Goal: Task Accomplishment & Management: Manage account settings

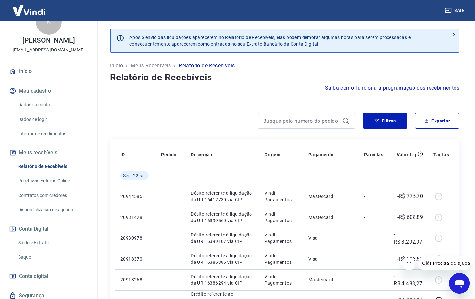
scroll to position [33, 0]
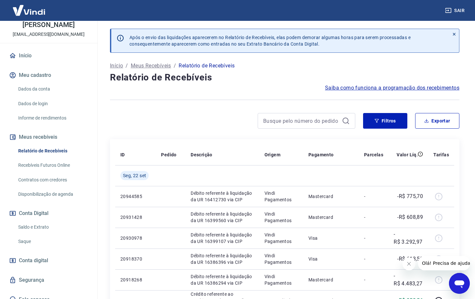
click at [64, 196] on link "Disponibilização de agenda" at bounding box center [53, 193] width 74 height 13
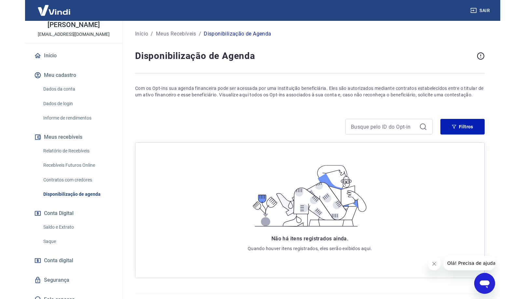
scroll to position [41, 0]
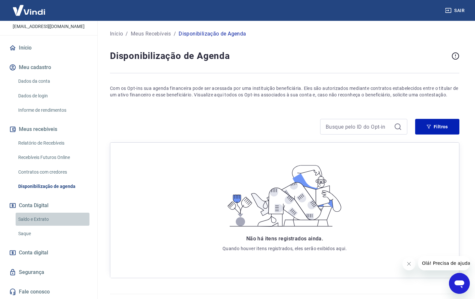
click at [47, 218] on link "Saldo e Extrato" at bounding box center [53, 218] width 74 height 13
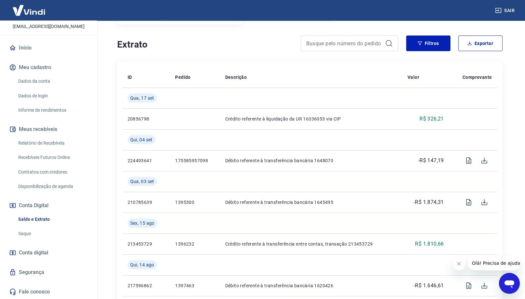
scroll to position [133, 0]
